Goal: Navigation & Orientation: Find specific page/section

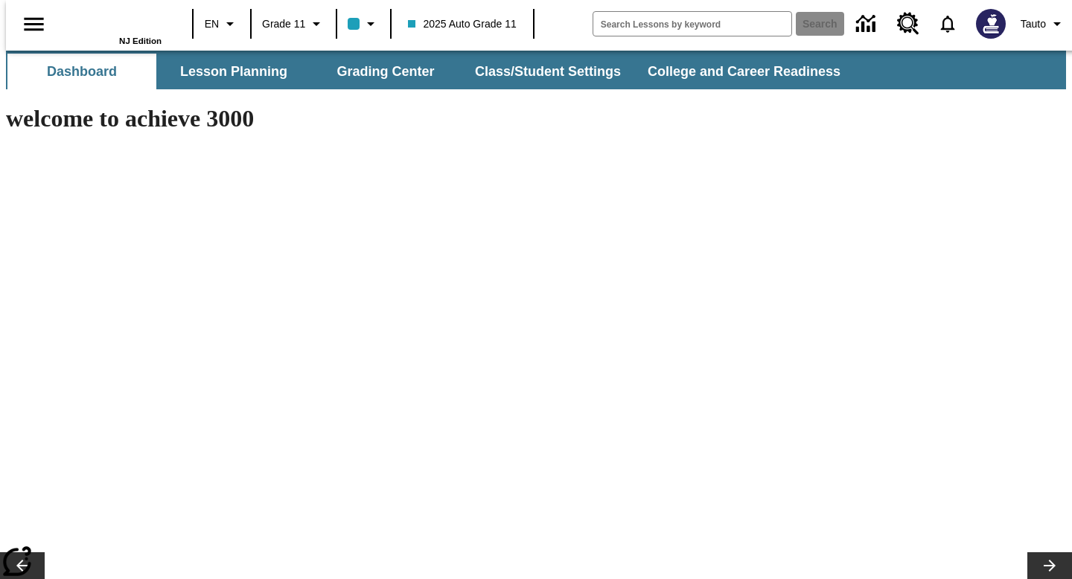
type input "-1"
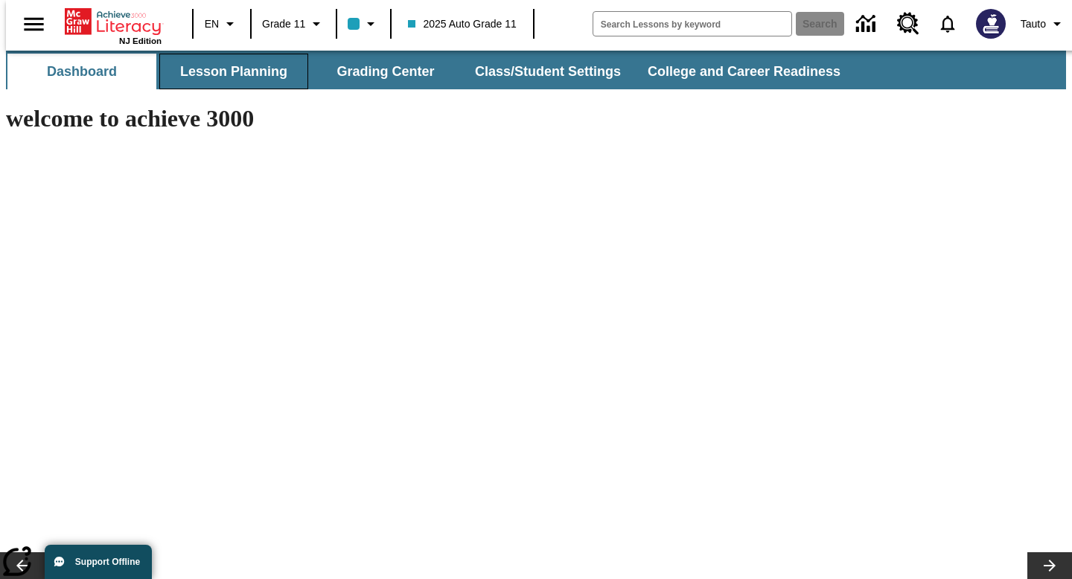
click at [176, 70] on button "Lesson Planning" at bounding box center [233, 72] width 149 height 36
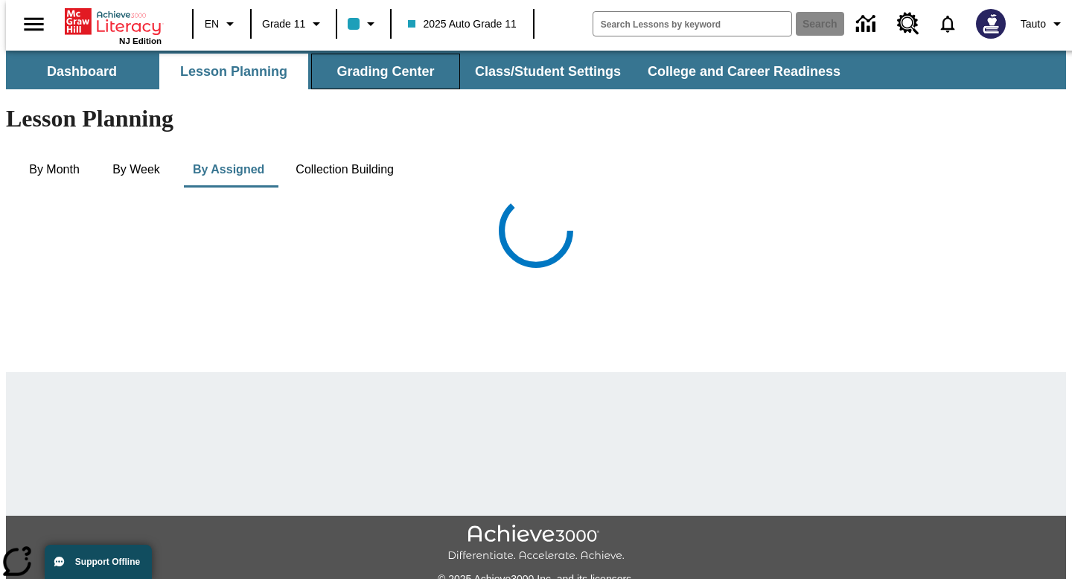
click at [344, 82] on button "Grading Center" at bounding box center [385, 72] width 149 height 36
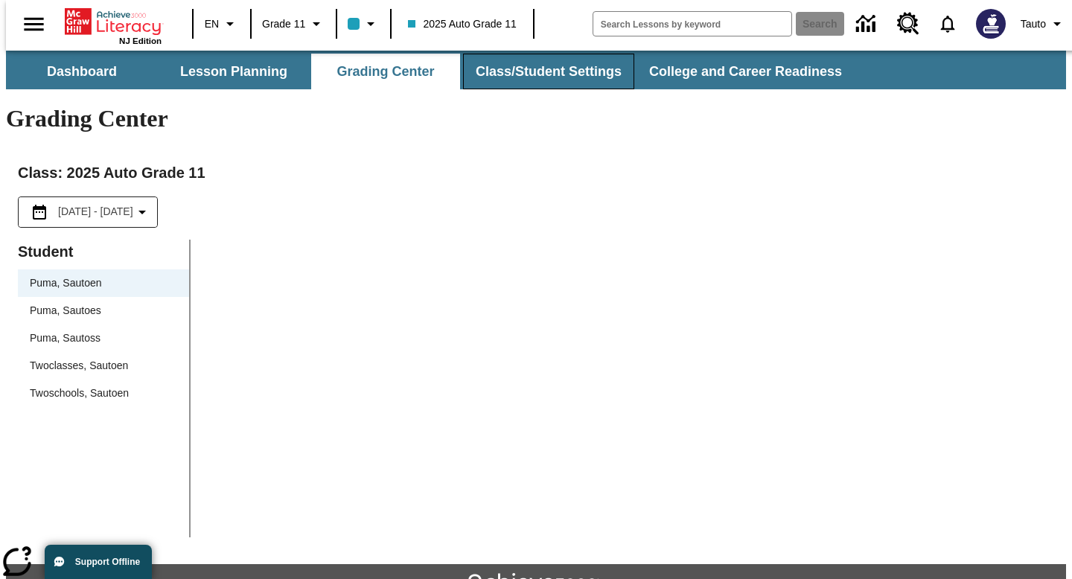
click at [576, 68] on button "Class/Student Settings" at bounding box center [548, 72] width 171 height 36
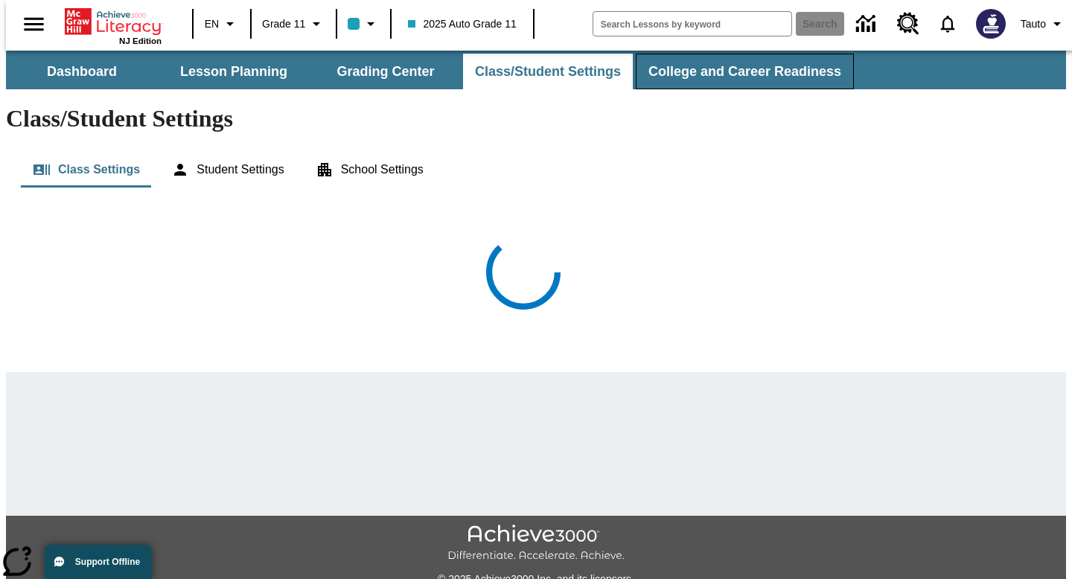
click at [709, 82] on button "College and Career Readiness" at bounding box center [745, 72] width 218 height 36
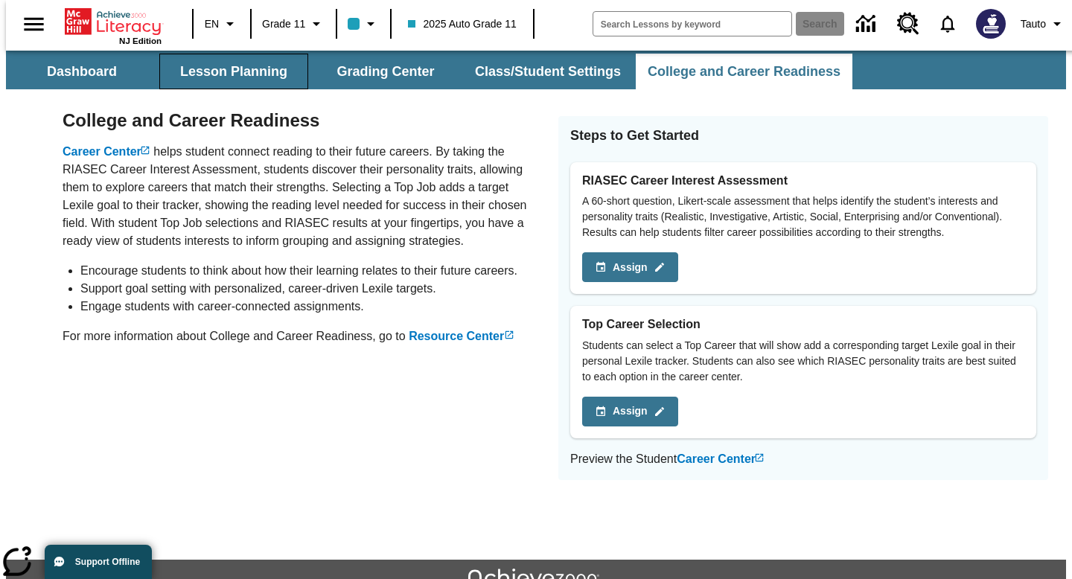
click at [193, 65] on button "Lesson Planning" at bounding box center [233, 72] width 149 height 36
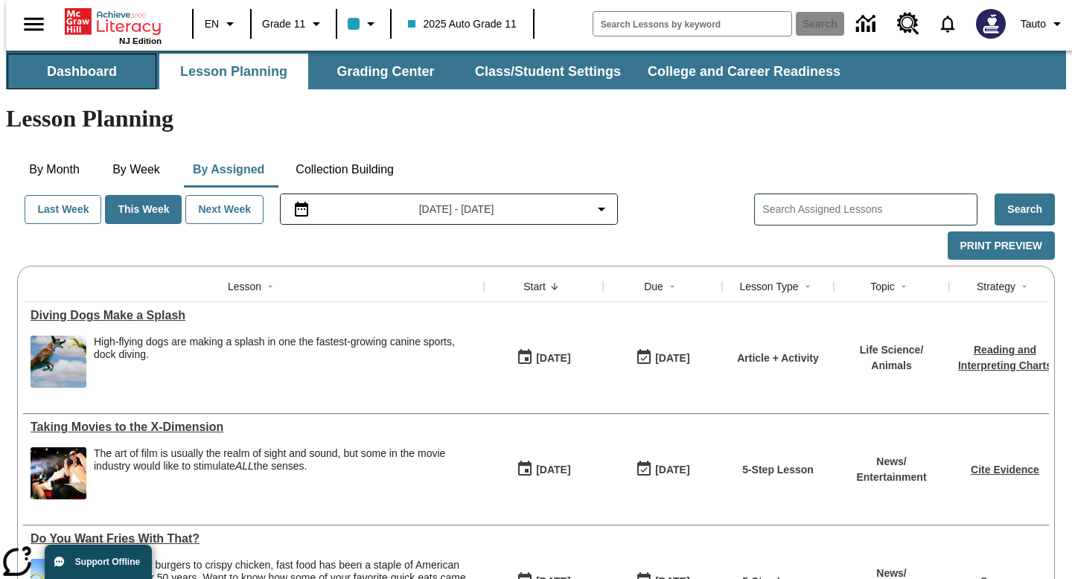
click at [80, 65] on button "Dashboard" at bounding box center [81, 72] width 149 height 36
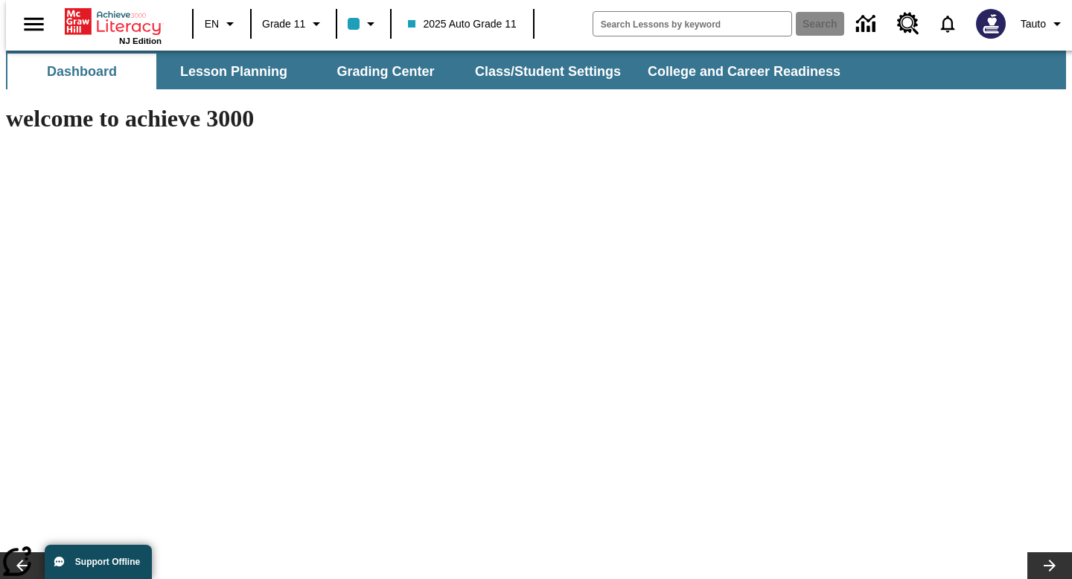
type input "-1"
click at [317, 75] on button "Grading Center" at bounding box center [385, 72] width 149 height 36
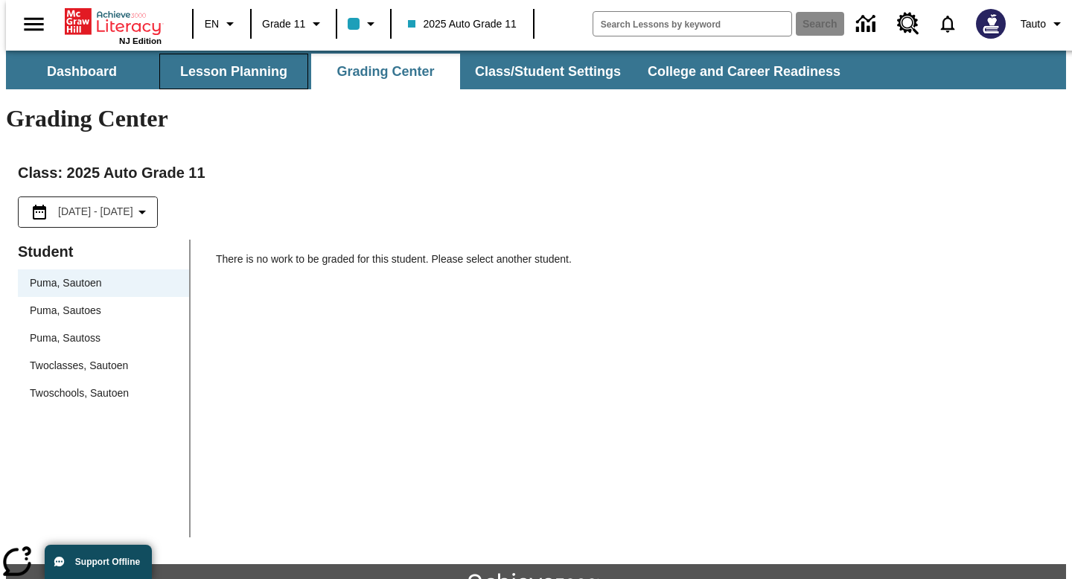
click at [196, 68] on button "Lesson Planning" at bounding box center [233, 72] width 149 height 36
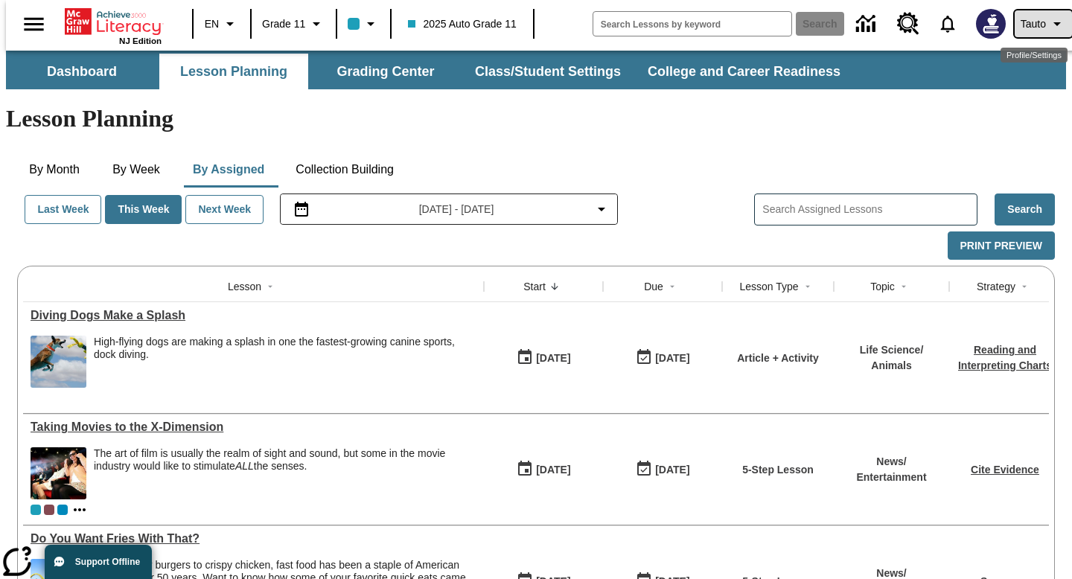
click at [1039, 23] on button "Tauto" at bounding box center [1043, 23] width 57 height 27
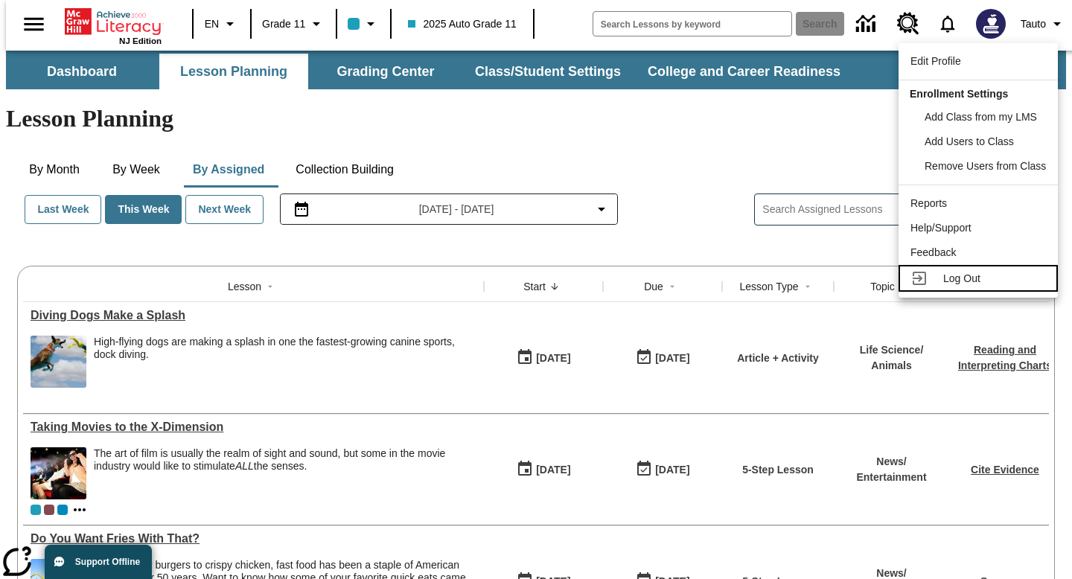
click at [948, 273] on span "Log Out" at bounding box center [961, 279] width 37 height 12
